Goal: Complete application form

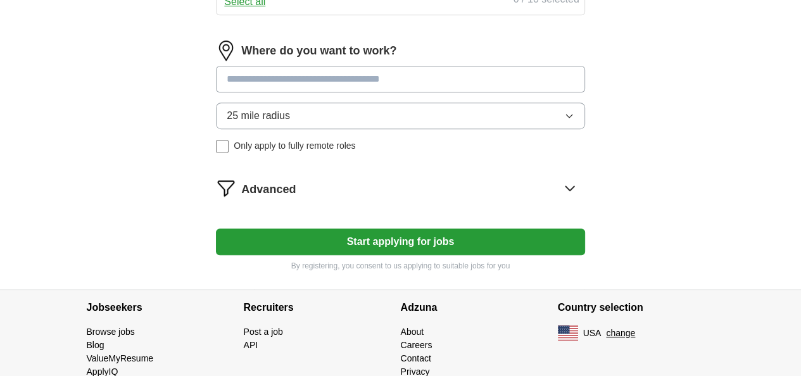
scroll to position [675, 0]
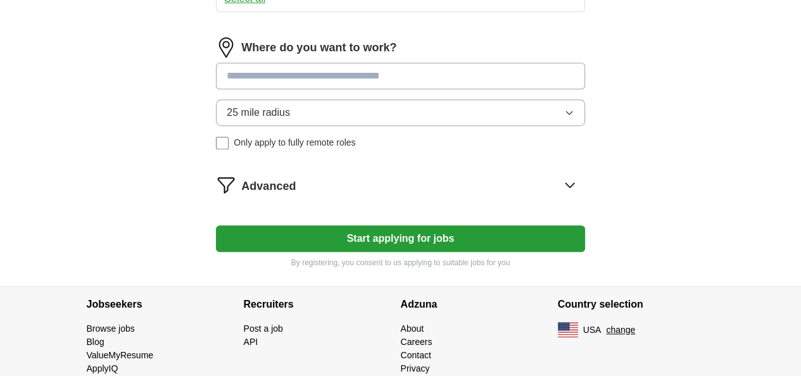
click at [395, 89] on input at bounding box center [400, 76] width 368 height 27
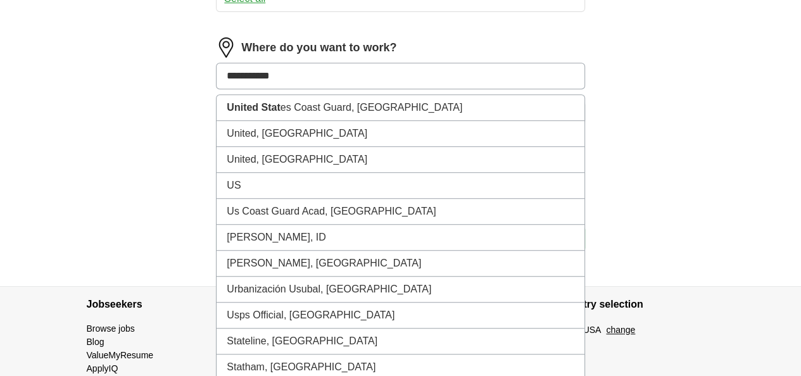
type input "**********"
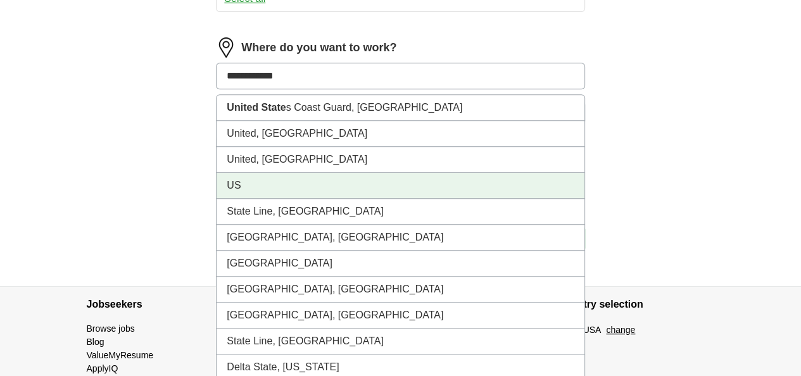
click at [385, 199] on li "US" at bounding box center [399, 186] width 367 height 26
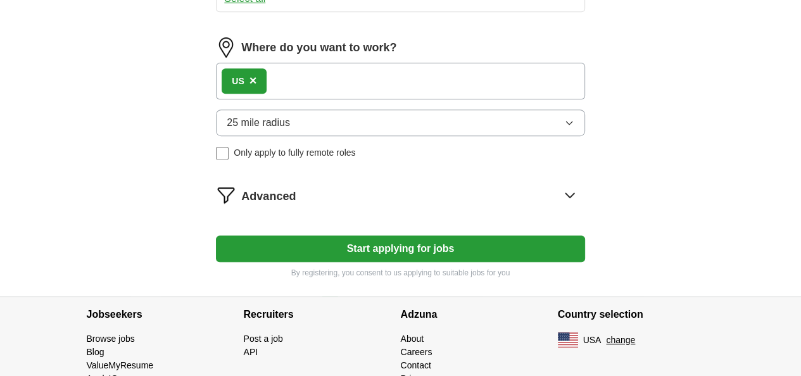
click at [375, 136] on button "25 mile radius" at bounding box center [400, 122] width 368 height 27
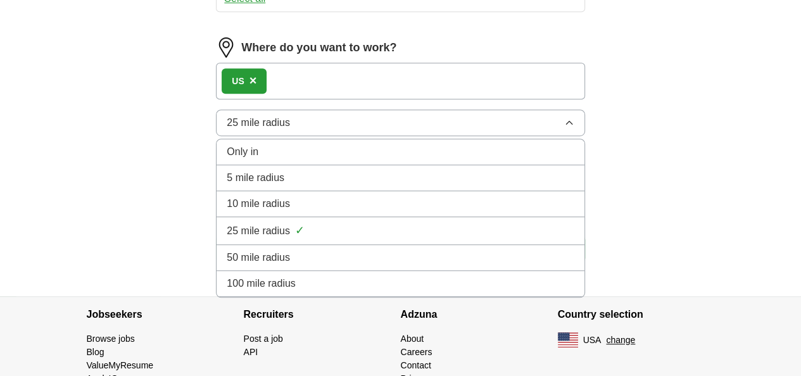
click at [346, 291] on div "100 mile radius" at bounding box center [400, 283] width 347 height 15
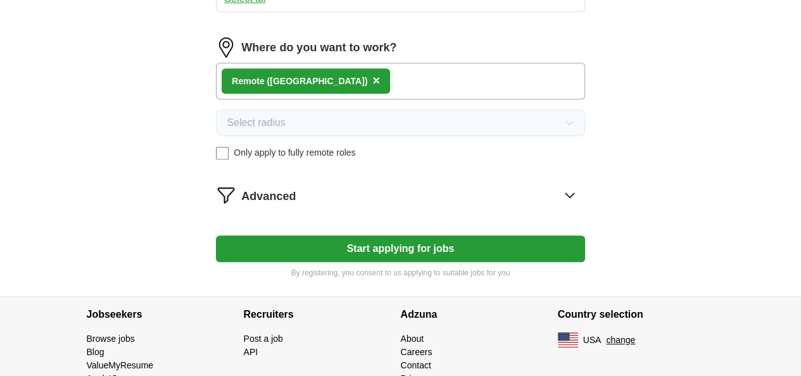
click at [383, 262] on button "Start applying for jobs" at bounding box center [400, 248] width 368 height 27
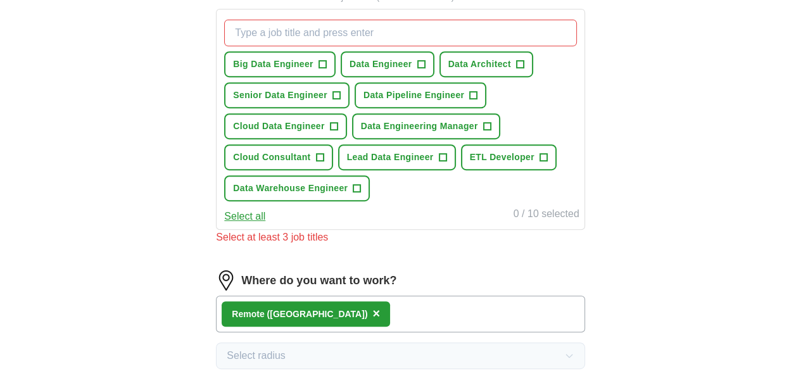
scroll to position [421, 0]
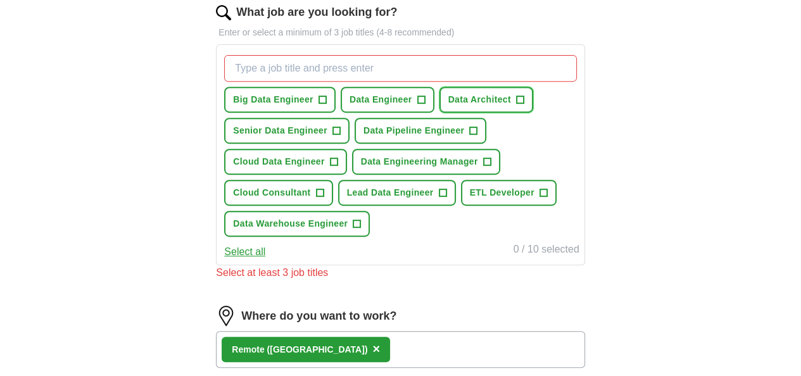
click at [516, 105] on span "+" at bounding box center [520, 100] width 8 height 10
click at [326, 101] on span "+" at bounding box center [322, 100] width 8 height 10
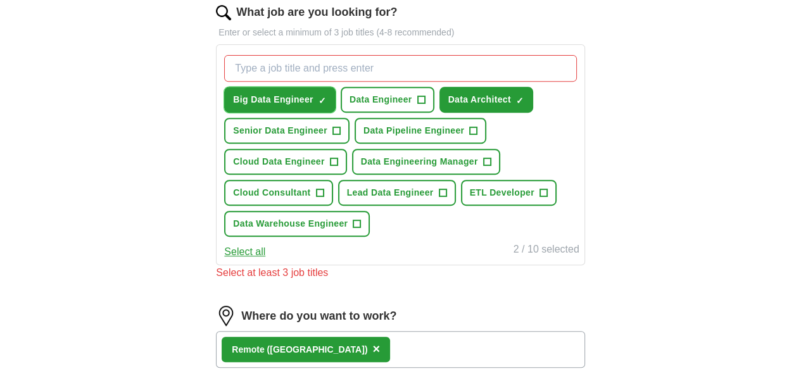
click at [0, 0] on span "×" at bounding box center [0, 0] width 0 height 0
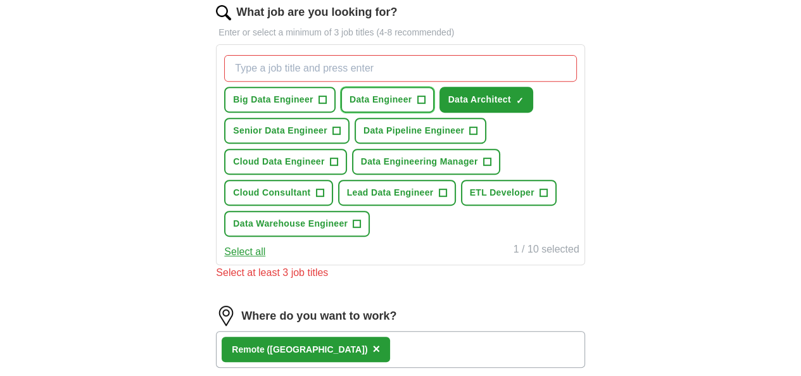
click at [412, 97] on span "Data Engineer" at bounding box center [380, 99] width 63 height 13
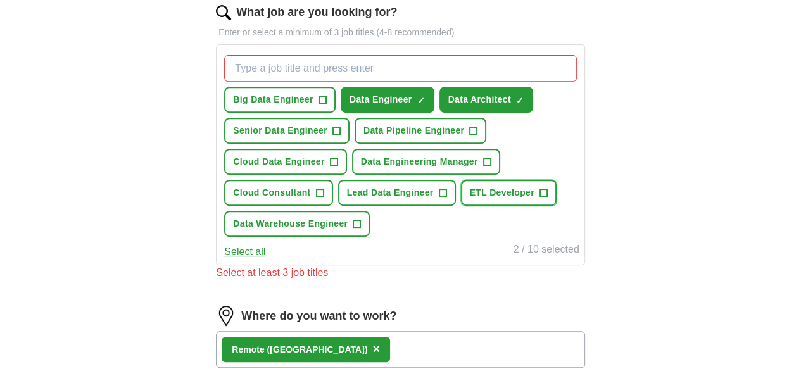
click at [470, 199] on span "ETL Developer" at bounding box center [502, 192] width 65 height 13
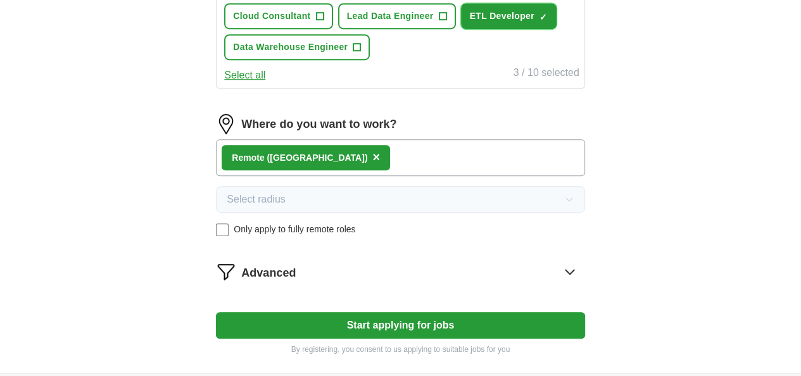
scroll to position [749, 0]
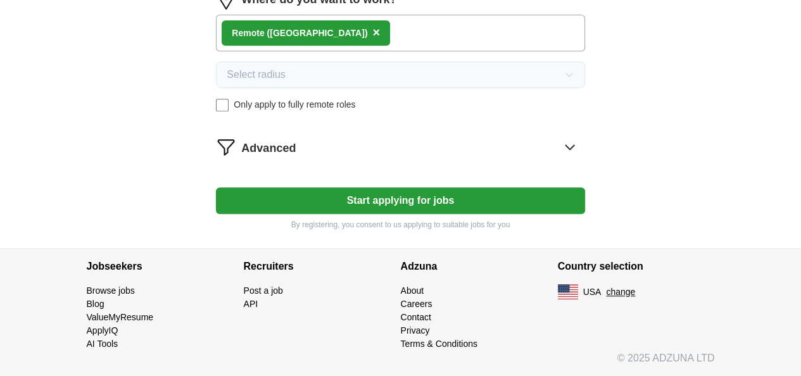
click at [393, 194] on button "Start applying for jobs" at bounding box center [400, 200] width 368 height 27
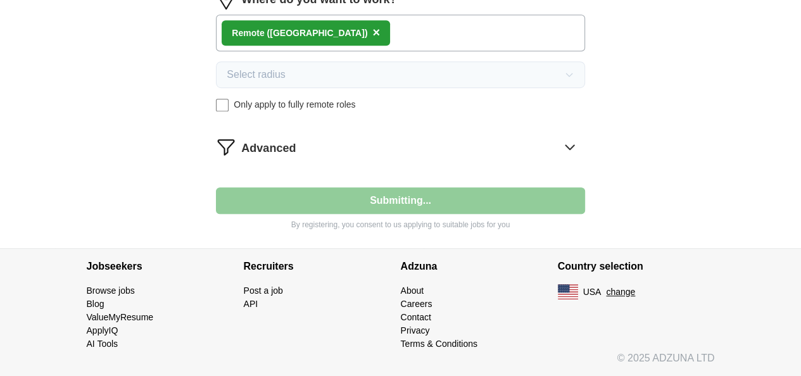
select select "**"
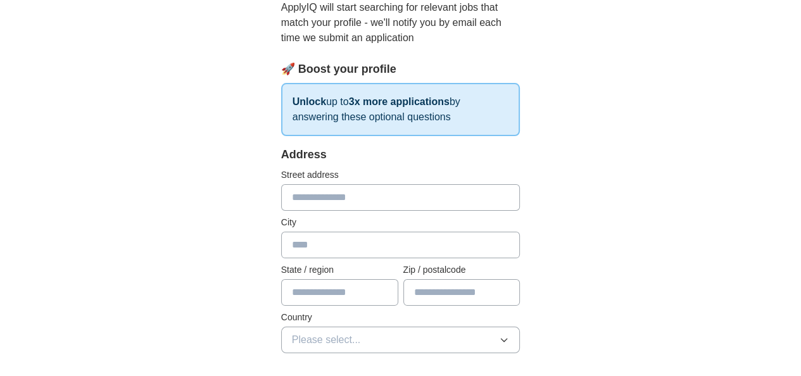
scroll to position [168, 0]
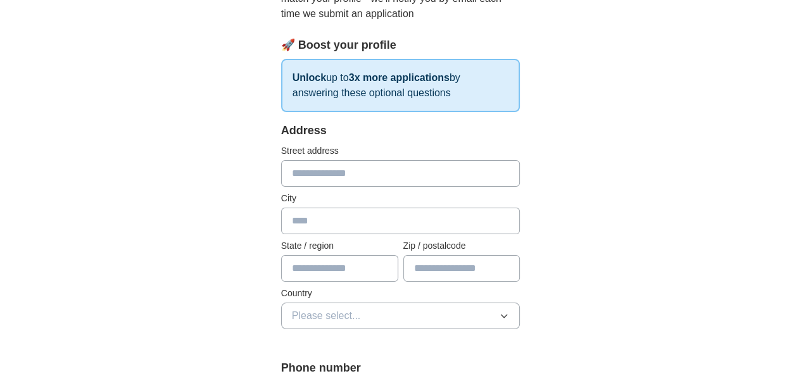
click at [318, 173] on input "text" at bounding box center [400, 173] width 239 height 27
type input "**********"
type input "*****"
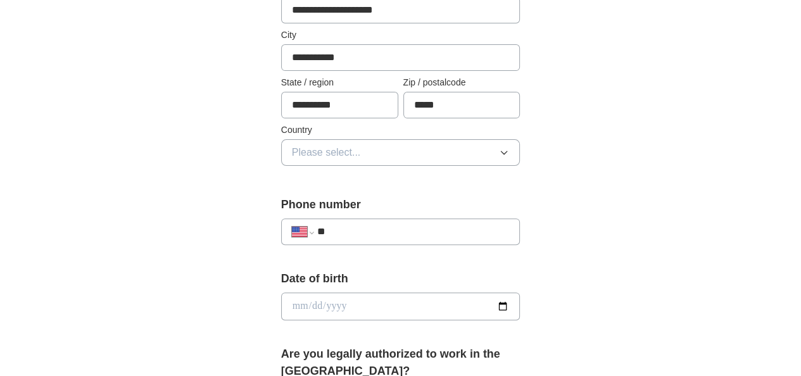
scroll to position [337, 0]
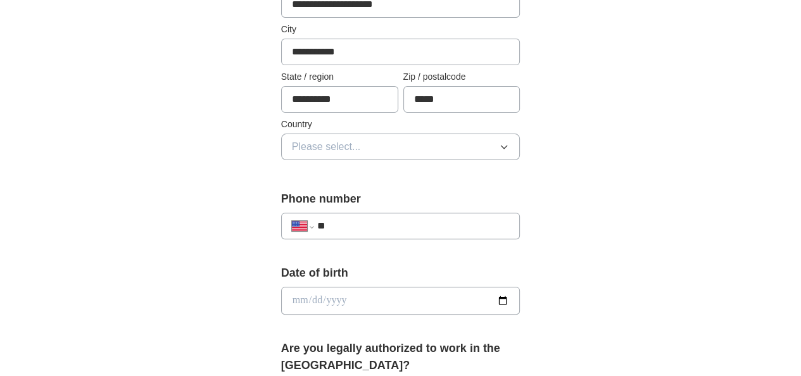
click at [347, 149] on button "Please select..." at bounding box center [400, 147] width 239 height 27
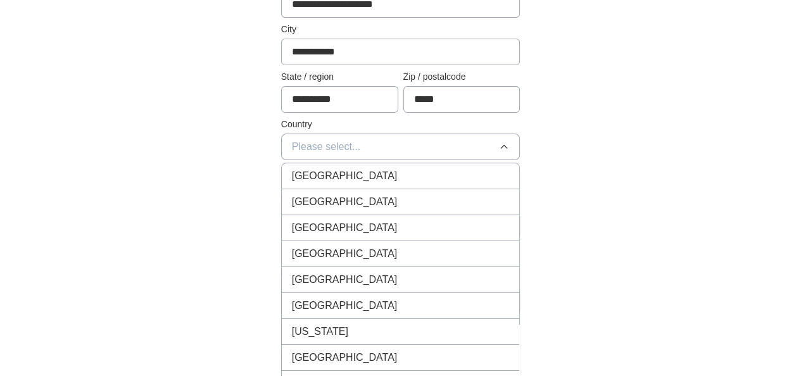
click at [344, 194] on div "United States" at bounding box center [401, 201] width 218 height 15
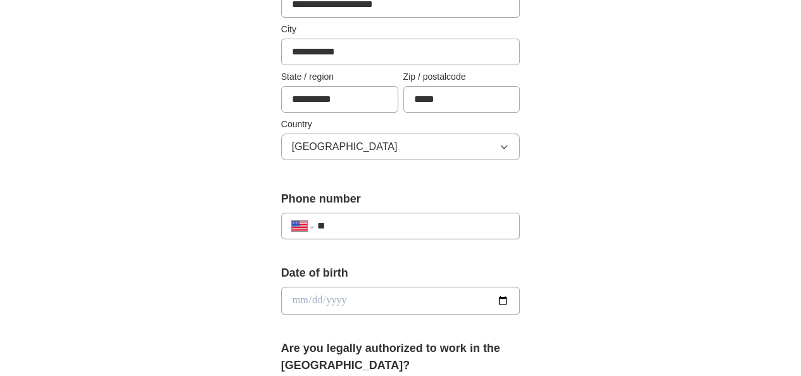
click at [327, 223] on input "**" at bounding box center [413, 225] width 192 height 15
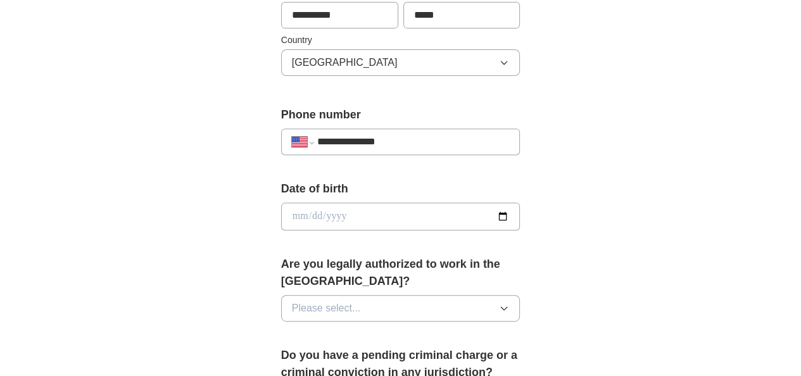
type input "**********"
click at [433, 209] on input "date" at bounding box center [400, 217] width 239 height 28
click at [520, 216] on input "date" at bounding box center [400, 217] width 239 height 28
type input "**********"
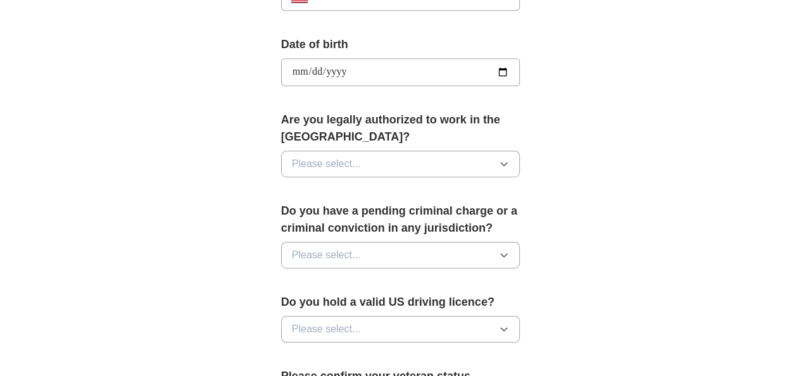
scroll to position [590, 0]
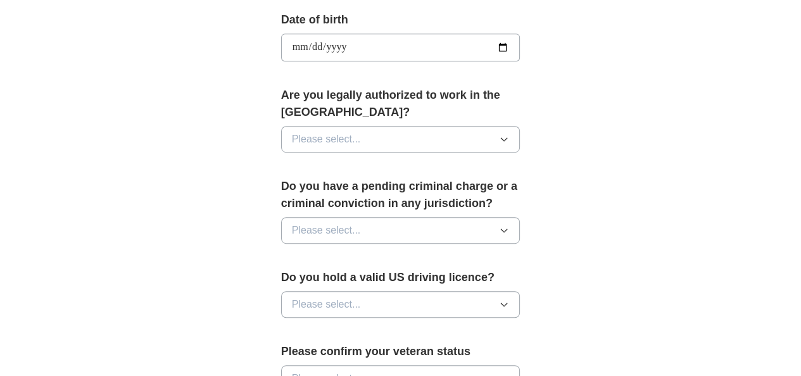
click at [339, 126] on button "Please select..." at bounding box center [400, 139] width 239 height 27
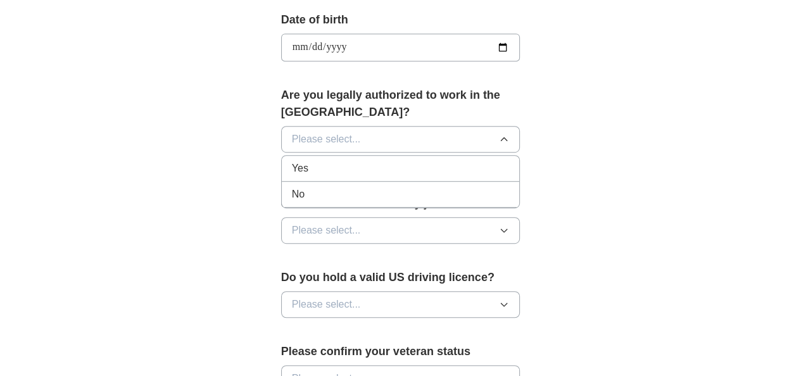
click at [342, 160] on li "Yes" at bounding box center [401, 169] width 238 height 26
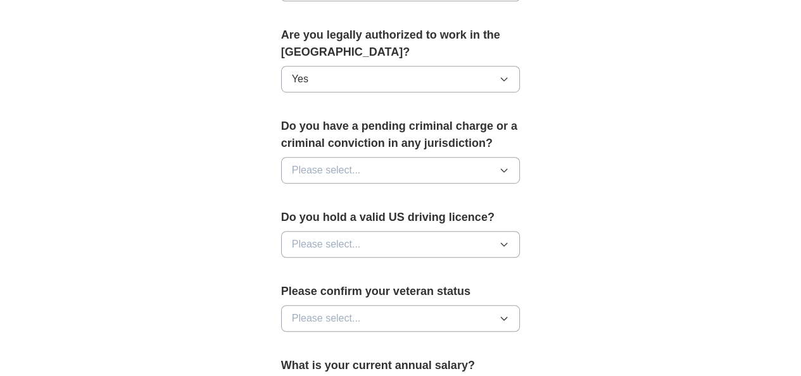
scroll to position [675, 0]
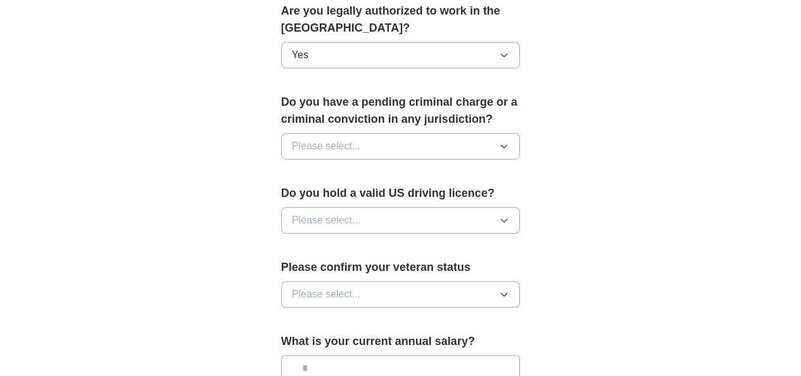
click at [418, 133] on button "Please select..." at bounding box center [400, 146] width 239 height 27
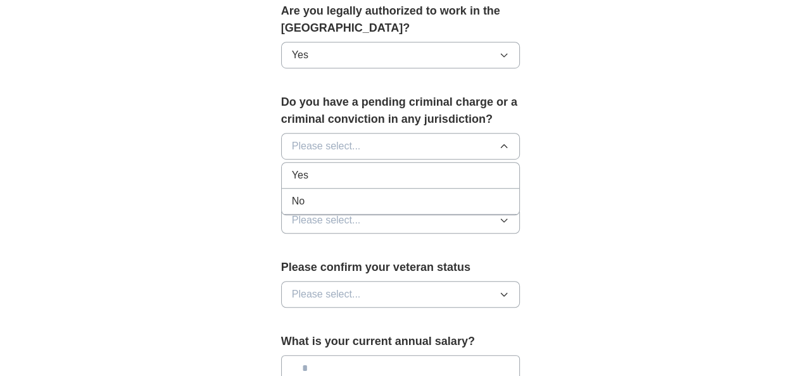
click at [339, 194] on div "No" at bounding box center [401, 201] width 218 height 15
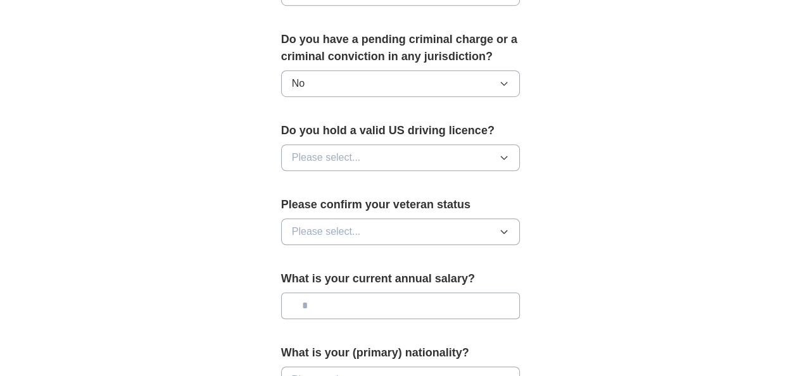
scroll to position [759, 0]
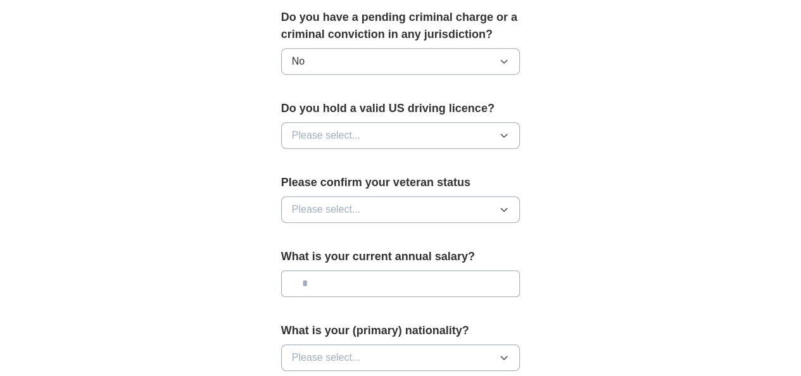
click at [327, 128] on span "Please select..." at bounding box center [326, 135] width 69 height 15
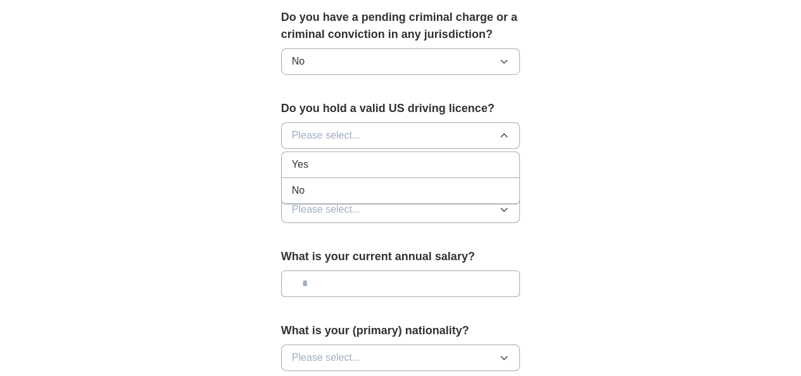
click at [334, 183] on div "No" at bounding box center [401, 190] width 218 height 15
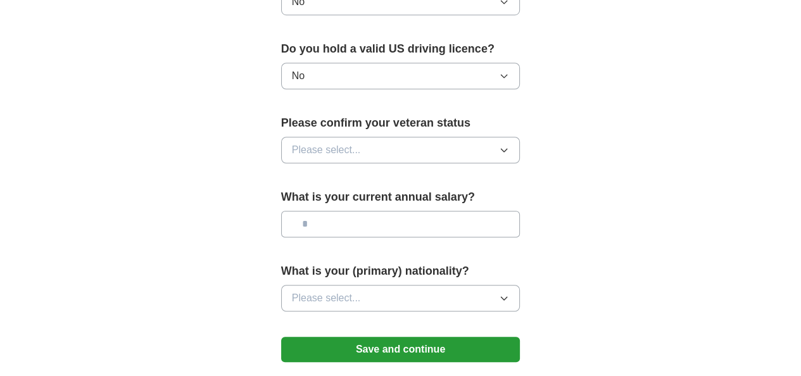
scroll to position [844, 0]
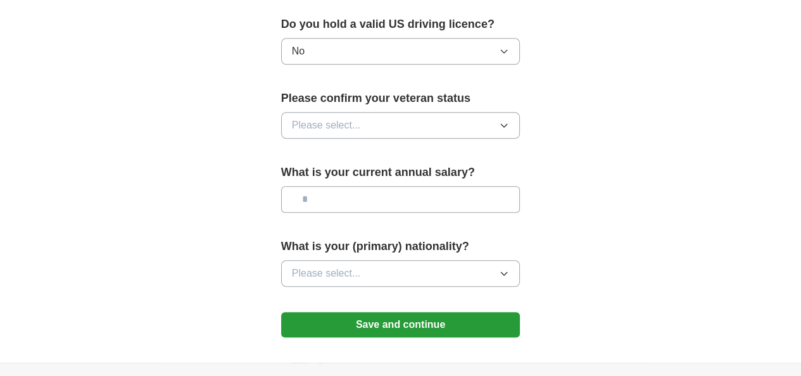
click at [335, 112] on button "Please select..." at bounding box center [400, 125] width 239 height 27
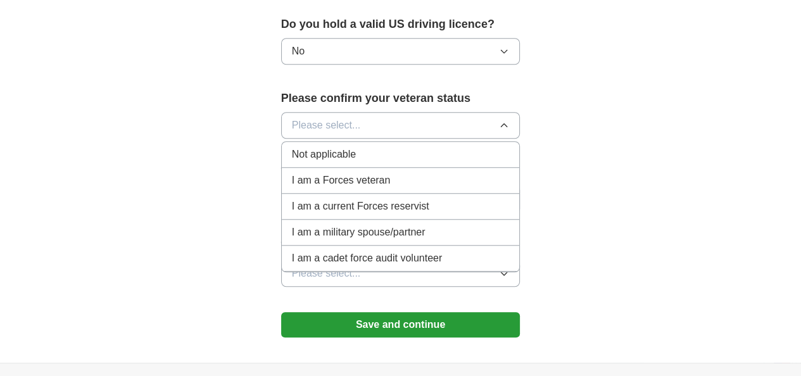
click at [369, 147] on div "Not applicable" at bounding box center [401, 154] width 218 height 15
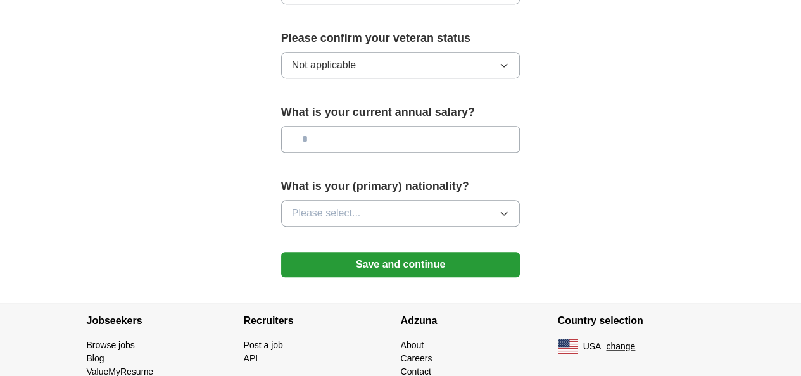
scroll to position [928, 0]
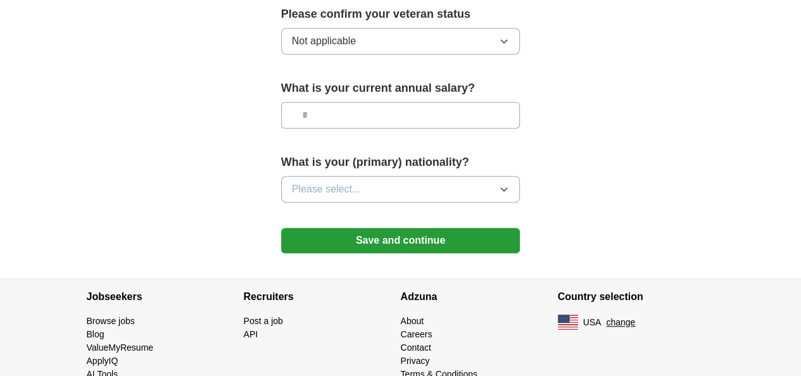
click at [350, 102] on input "text" at bounding box center [400, 115] width 239 height 27
type input "********"
click at [363, 176] on button "Please select..." at bounding box center [400, 189] width 239 height 27
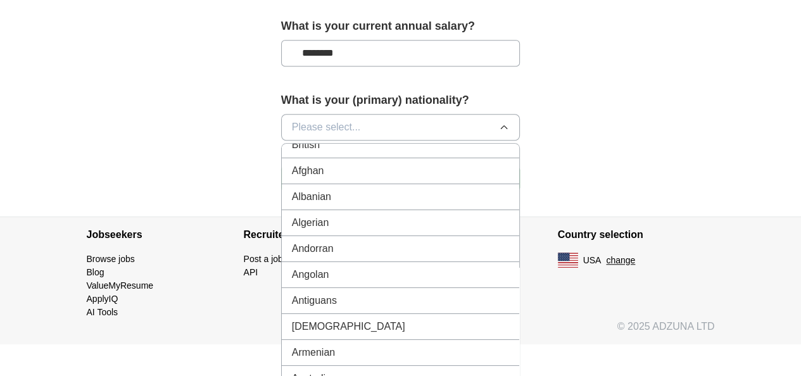
scroll to position [0, 0]
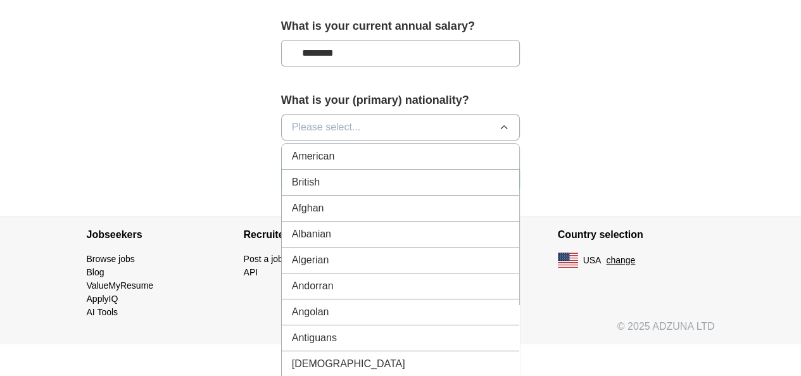
click at [321, 120] on span "Please select..." at bounding box center [326, 127] width 69 height 15
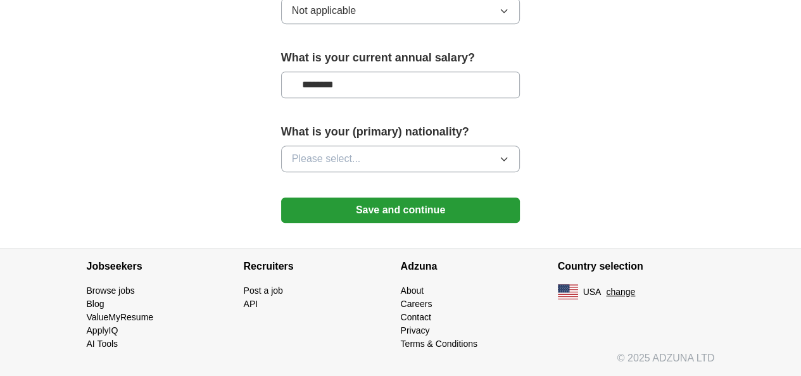
scroll to position [937, 0]
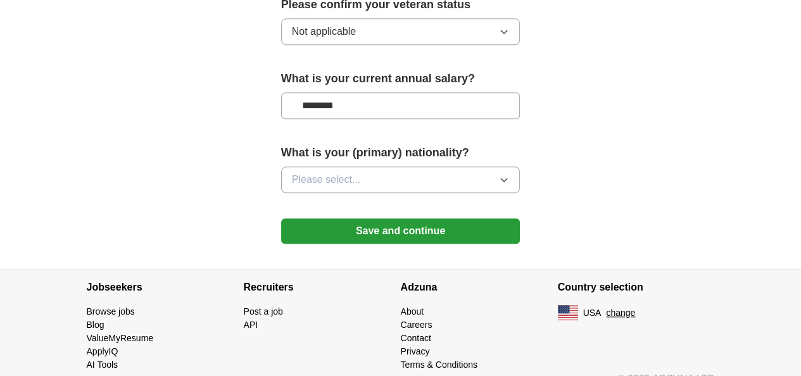
click at [332, 166] on button "Please select..." at bounding box center [400, 179] width 239 height 27
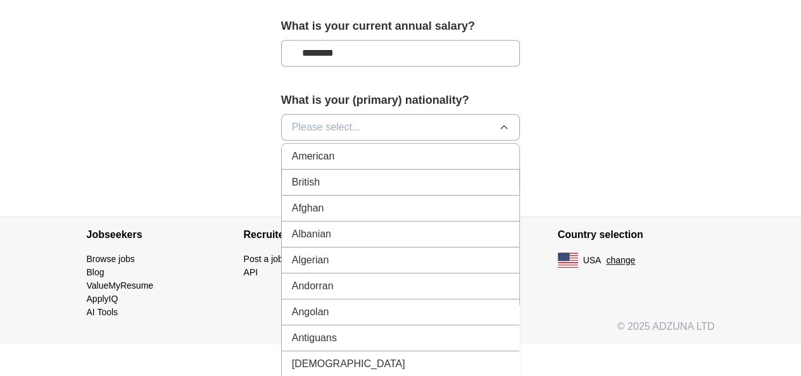
click at [334, 149] on div "American" at bounding box center [401, 156] width 218 height 15
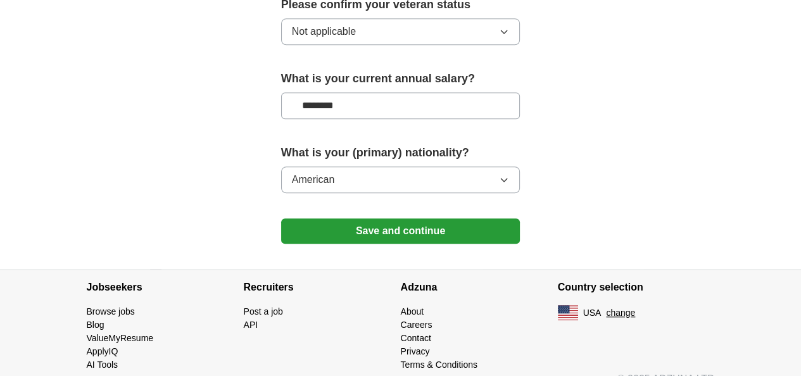
click at [334, 166] on button "American" at bounding box center [400, 179] width 239 height 27
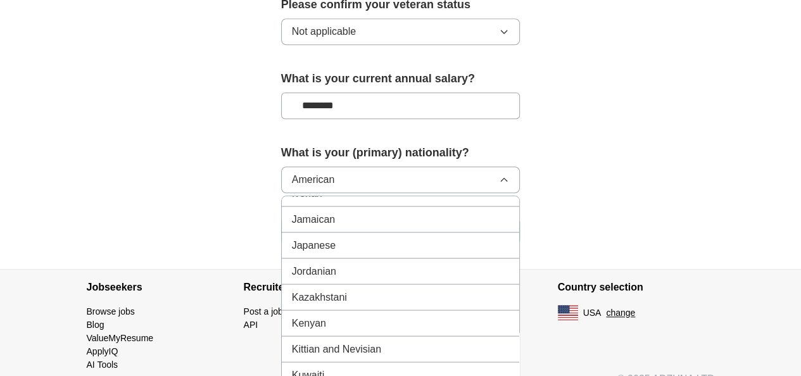
scroll to position [2362, 0]
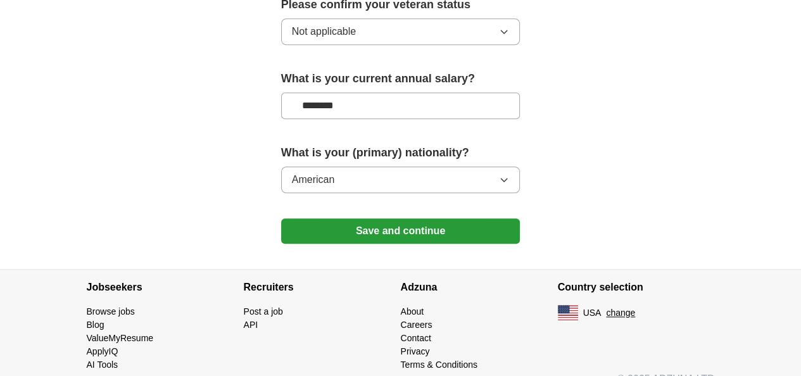
click at [347, 144] on label "What is your (primary) nationality?" at bounding box center [400, 152] width 239 height 17
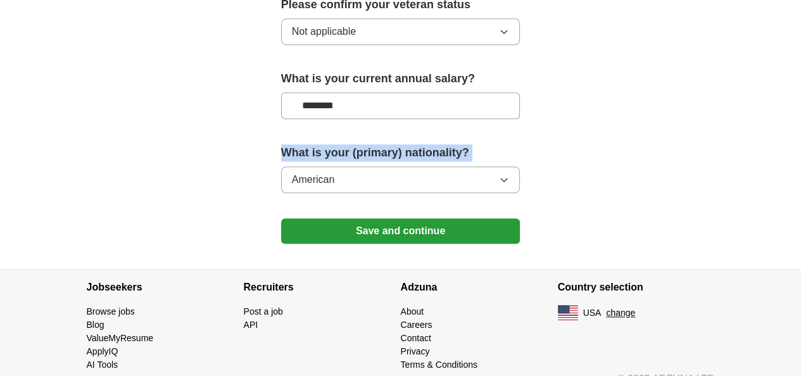
click at [347, 144] on label "What is your (primary) nationality?" at bounding box center [400, 152] width 239 height 17
copy label "What is your (primary) nationality?"
click at [451, 166] on button "American" at bounding box center [400, 179] width 239 height 27
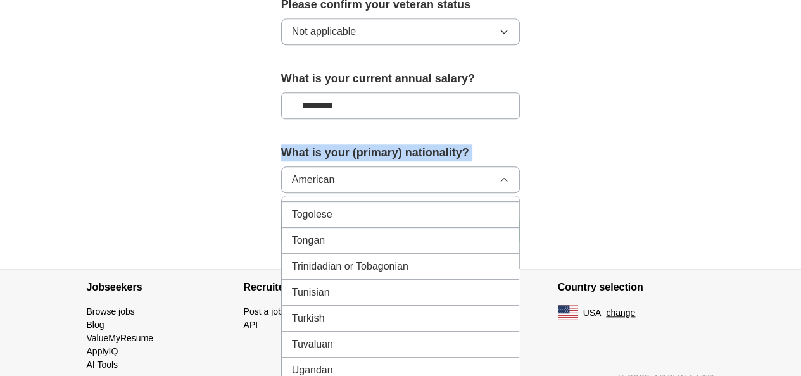
scroll to position [4564, 0]
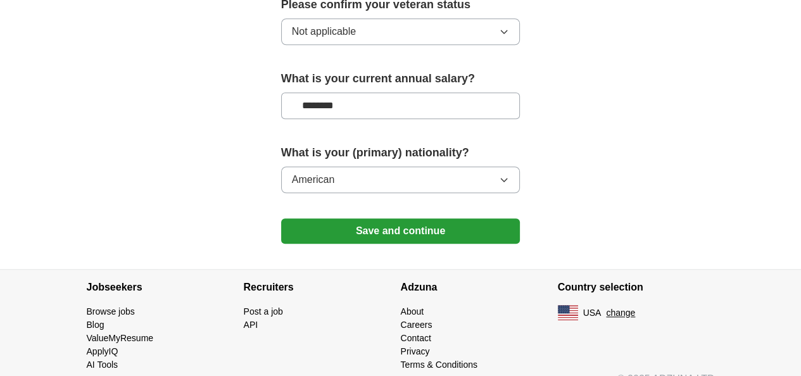
click at [429, 166] on button "American" at bounding box center [400, 179] width 239 height 27
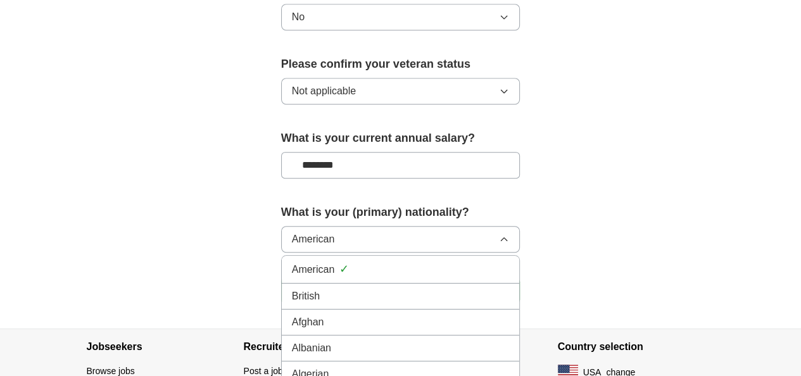
scroll to position [853, 0]
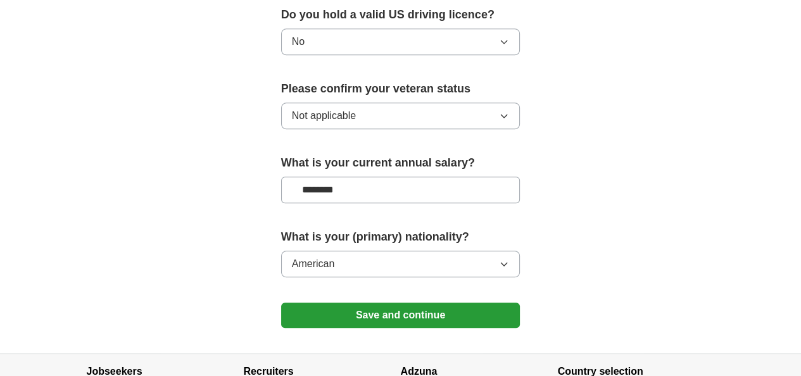
click at [388, 188] on div "What is your current annual salary? ********" at bounding box center [400, 183] width 239 height 59
click at [383, 251] on button "American" at bounding box center [400, 264] width 239 height 27
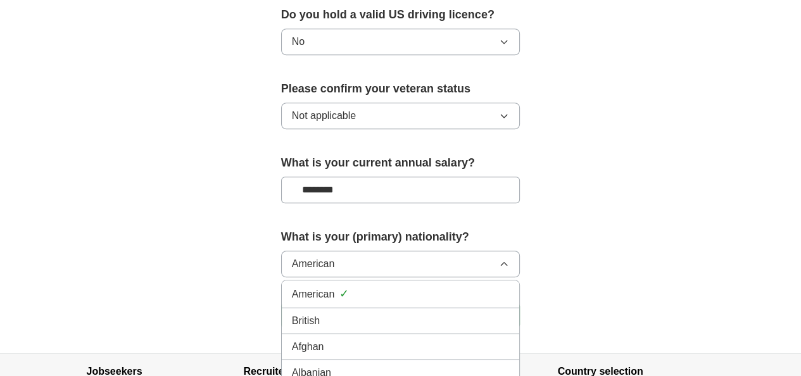
click at [377, 285] on div "American ✓" at bounding box center [401, 293] width 218 height 17
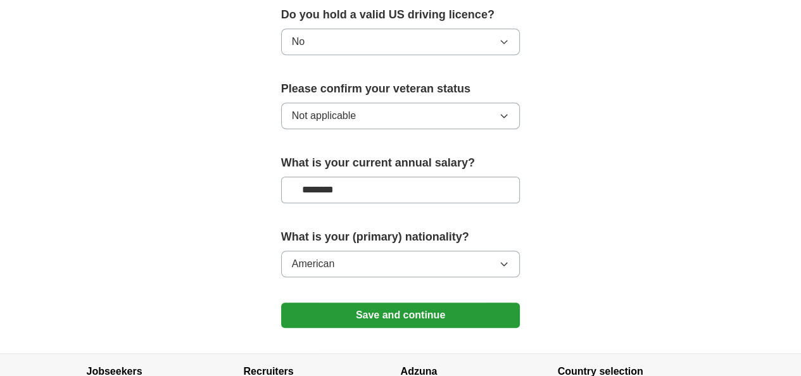
scroll to position [937, 0]
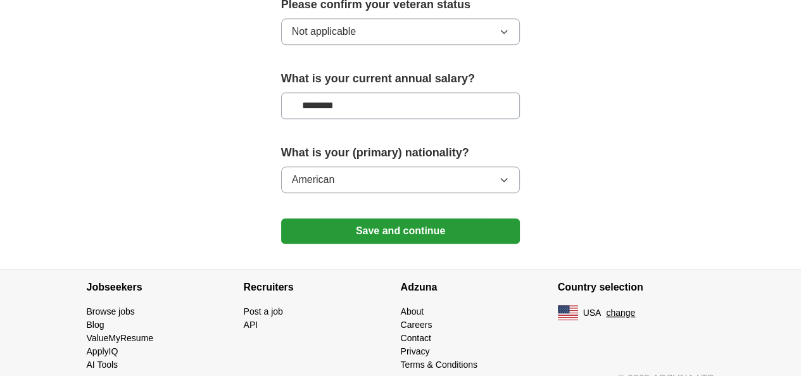
click at [433, 166] on button "American" at bounding box center [400, 179] width 239 height 27
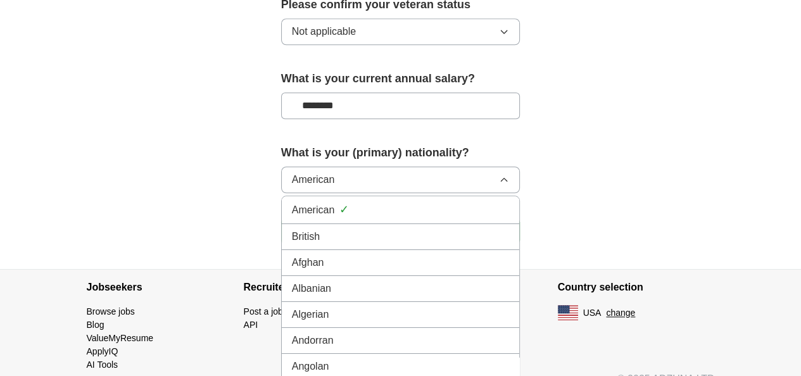
click at [339, 201] on span "✓" at bounding box center [343, 209] width 9 height 17
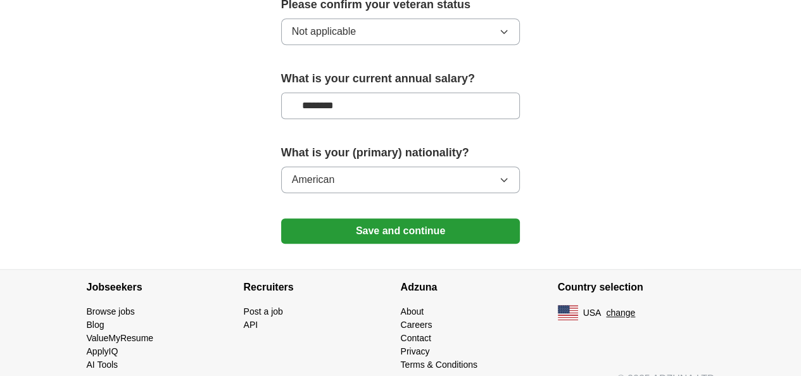
click at [352, 166] on button "American" at bounding box center [400, 179] width 239 height 27
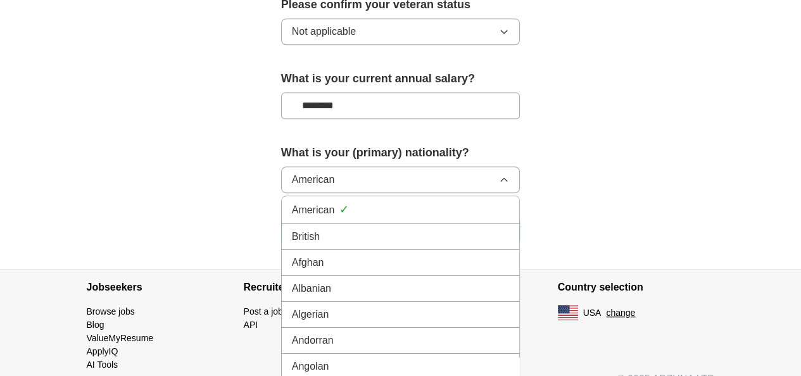
click at [509, 201] on div "American ✓" at bounding box center [401, 209] width 218 height 17
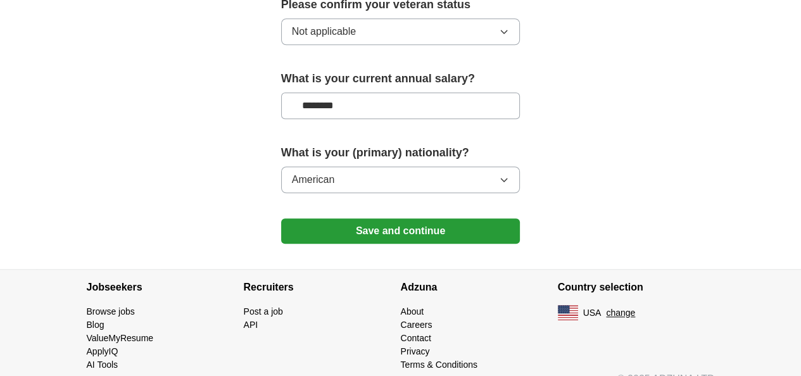
click at [509, 175] on icon "button" at bounding box center [504, 180] width 10 height 10
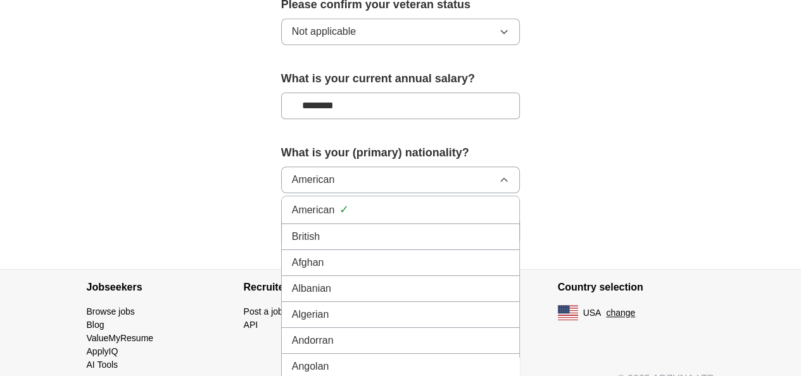
click at [509, 201] on div "American ✓" at bounding box center [401, 209] width 218 height 17
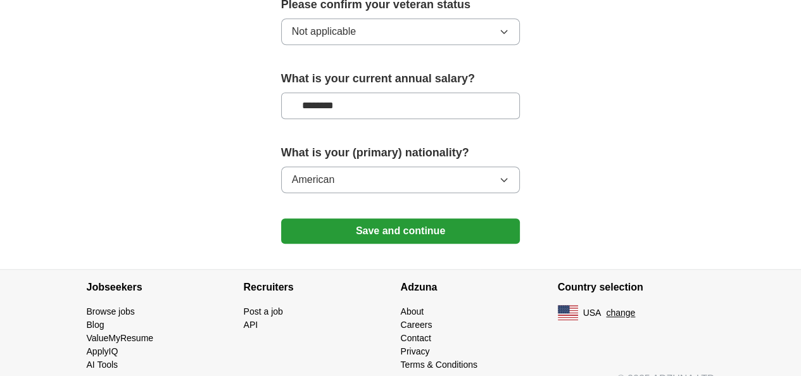
click at [316, 166] on button "American" at bounding box center [400, 179] width 239 height 27
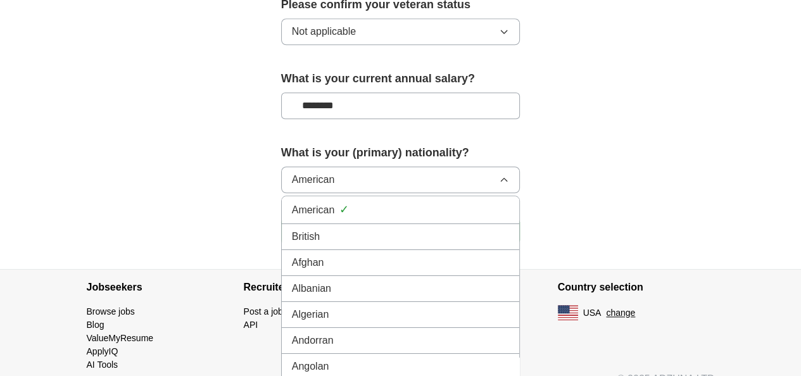
drag, startPoint x: 343, startPoint y: 190, endPoint x: 318, endPoint y: 180, distance: 27.3
click at [322, 201] on div "American ✓" at bounding box center [401, 209] width 218 height 17
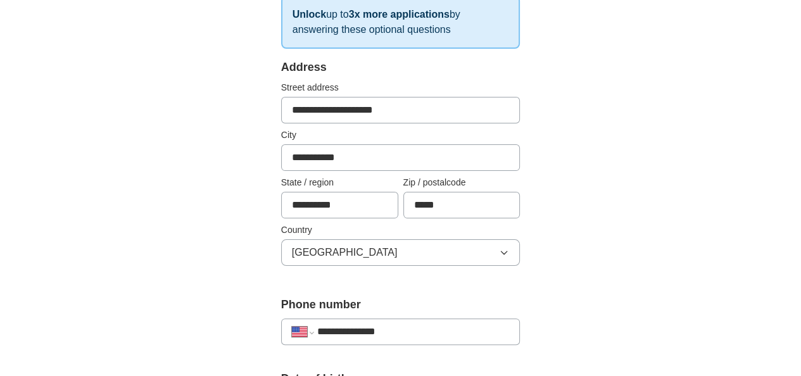
scroll to position [168, 0]
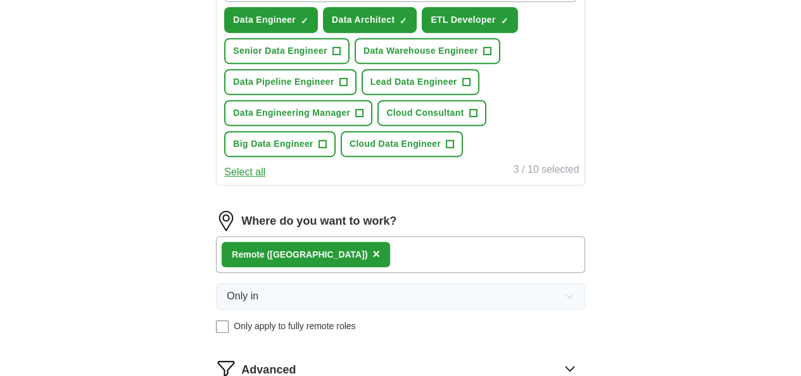
scroll to position [675, 0]
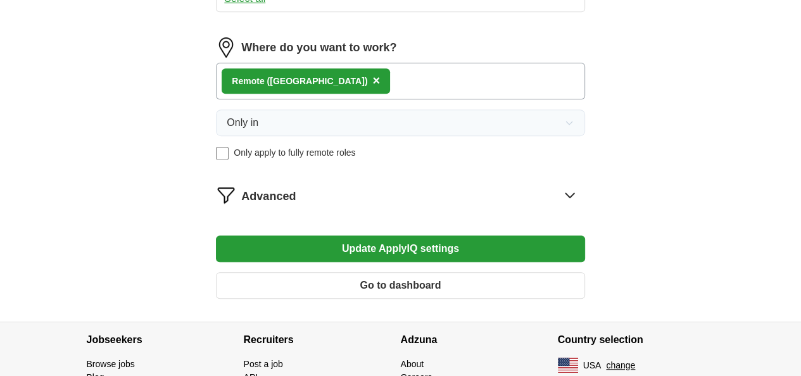
click at [365, 262] on button "Update ApplyIQ settings" at bounding box center [400, 248] width 368 height 27
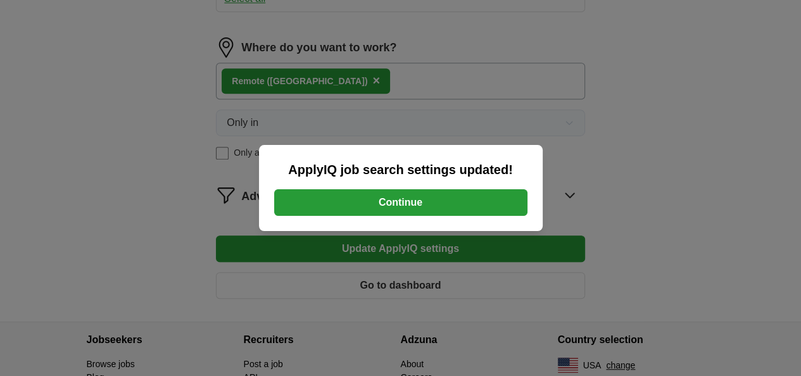
click at [413, 204] on button "Continue" at bounding box center [400, 202] width 253 height 27
